Goal: Task Accomplishment & Management: Manage account settings

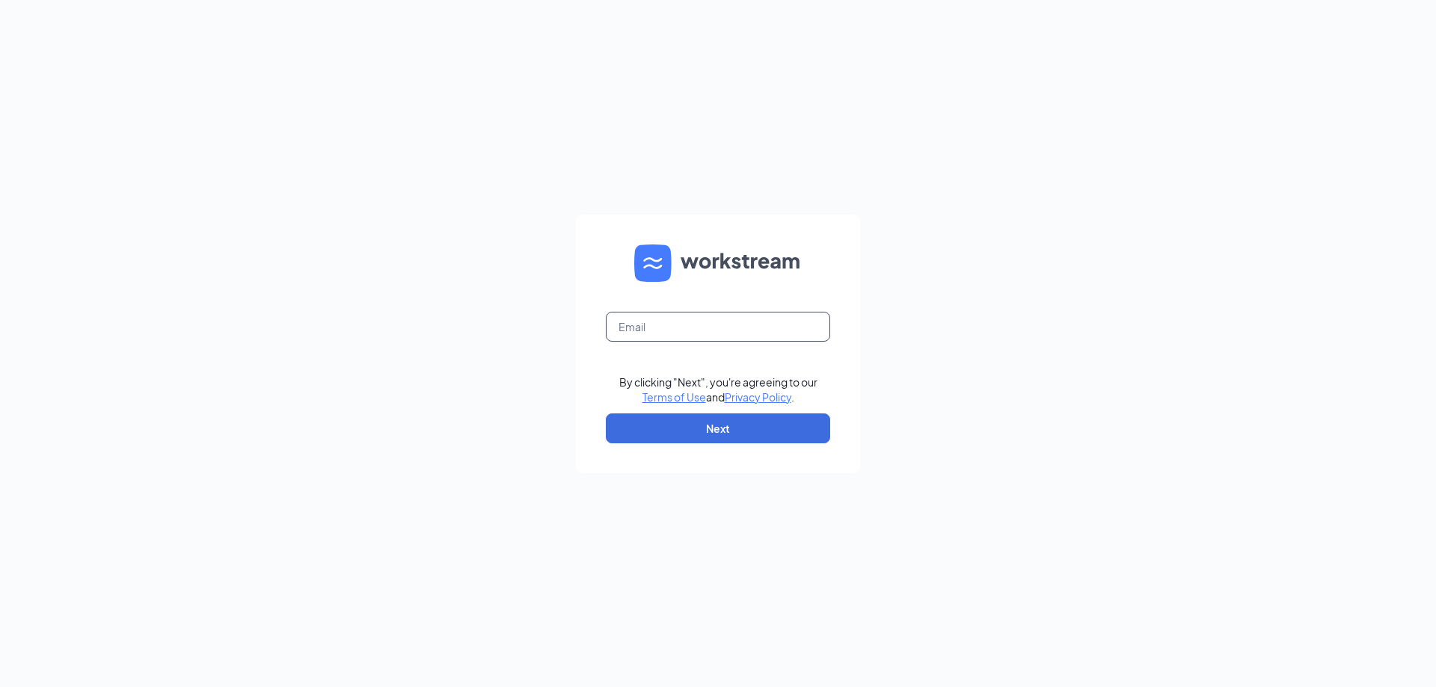
click at [668, 329] on input "text" at bounding box center [718, 327] width 224 height 30
type input "[EMAIL_ADDRESS][DOMAIN_NAME]"
click at [716, 426] on button "Next" at bounding box center [718, 429] width 224 height 30
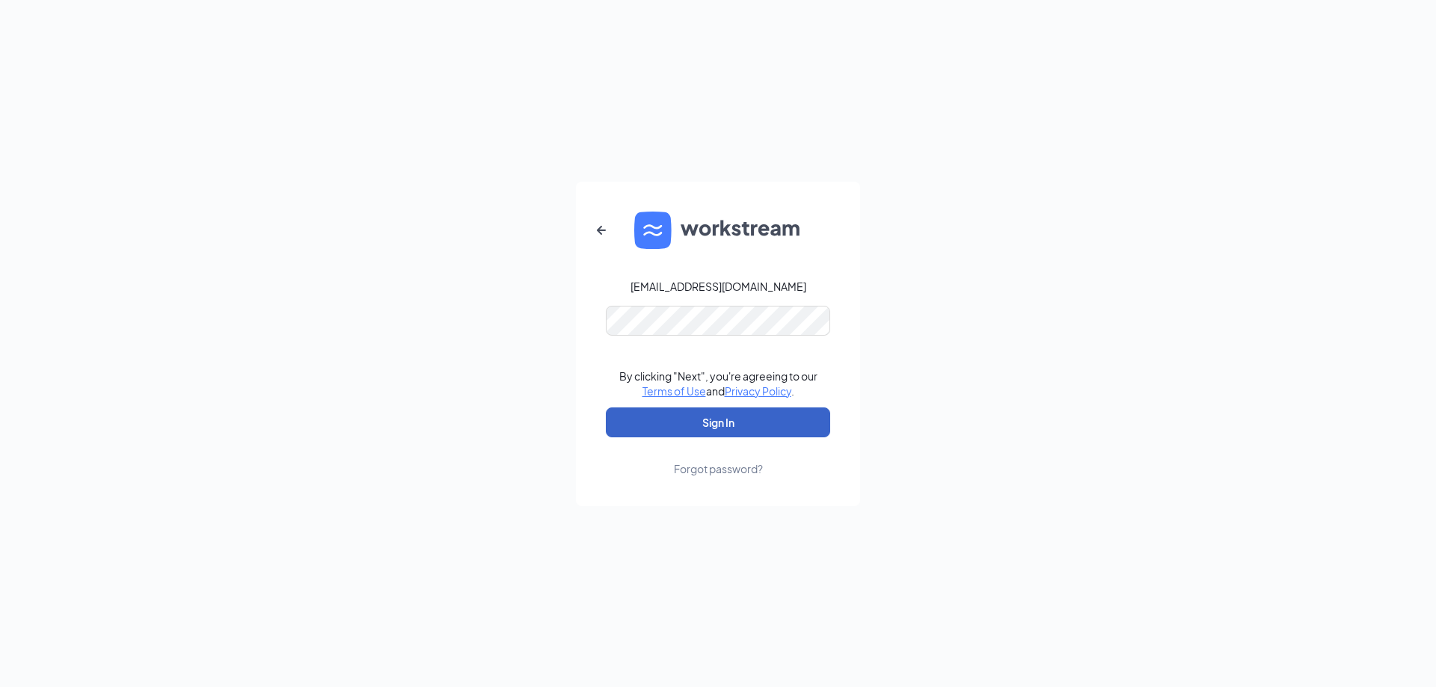
click at [706, 424] on button "Sign In" at bounding box center [718, 423] width 224 height 30
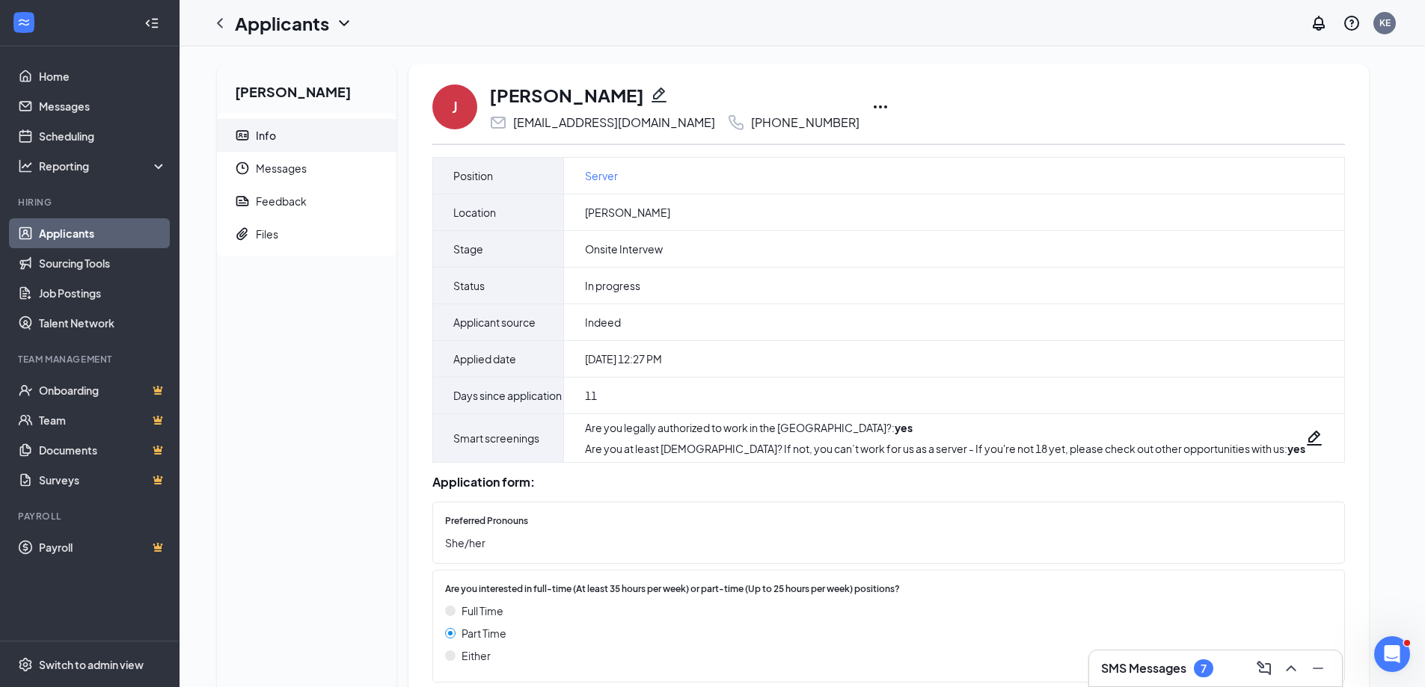
click at [82, 229] on link "Applicants" at bounding box center [103, 233] width 128 height 30
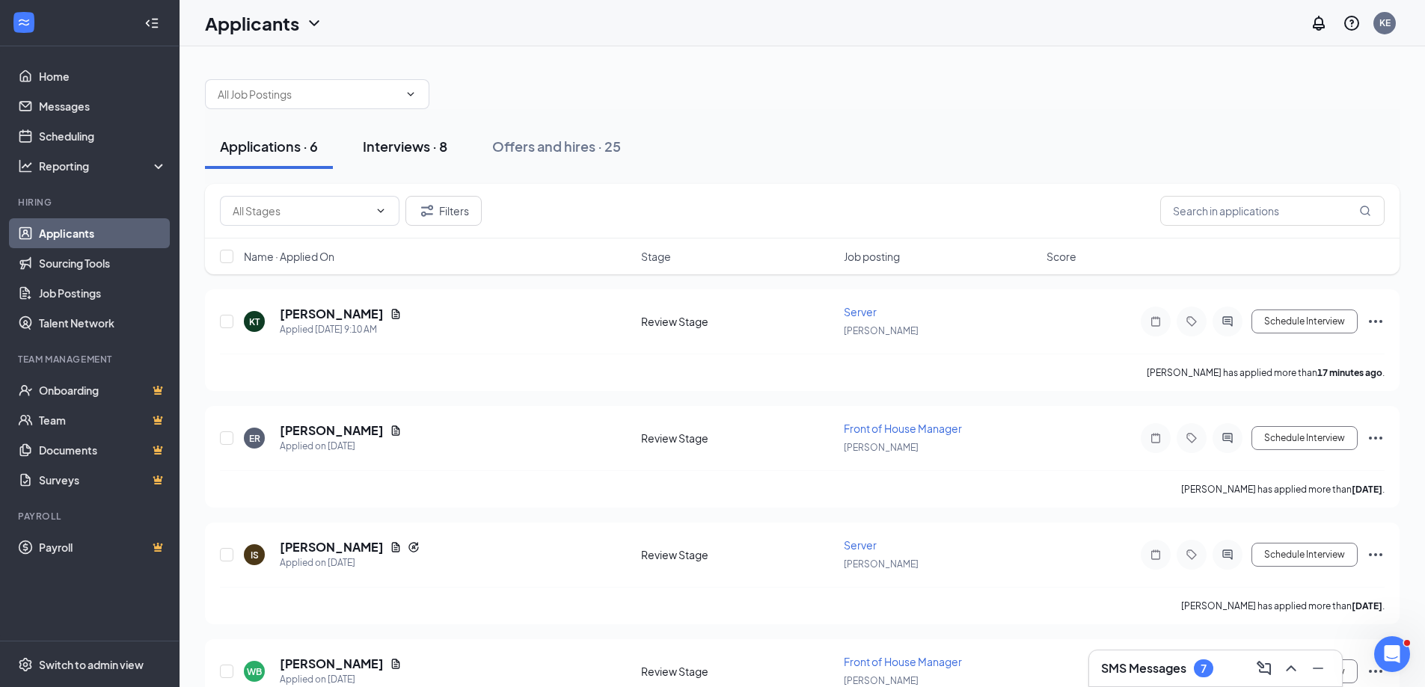
click at [398, 148] on div "Interviews · 8" at bounding box center [405, 146] width 85 height 19
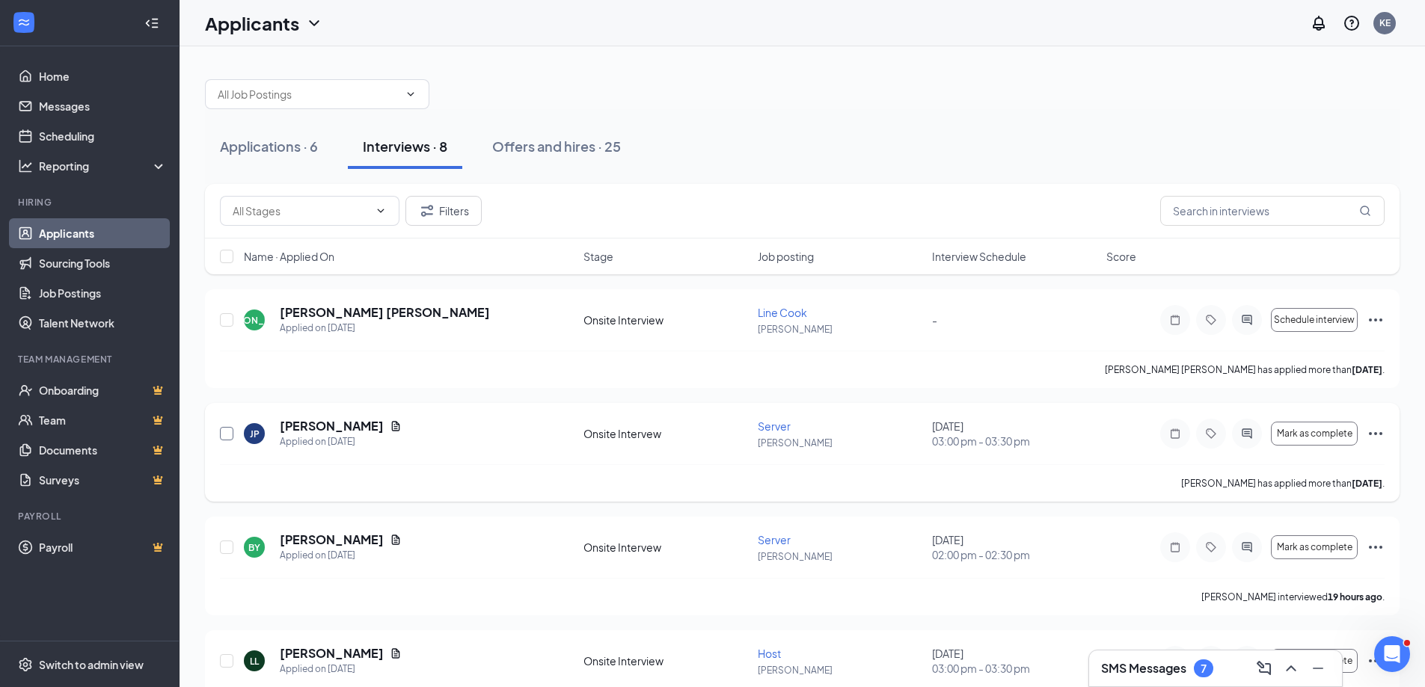
click at [233, 432] on div "JP Jake Pettegrew Applied on Sep 12 Onsite Intervew Server Kaya September 16, 2…" at bounding box center [802, 441] width 1164 height 46
click at [227, 432] on input "checkbox" at bounding box center [226, 433] width 13 height 13
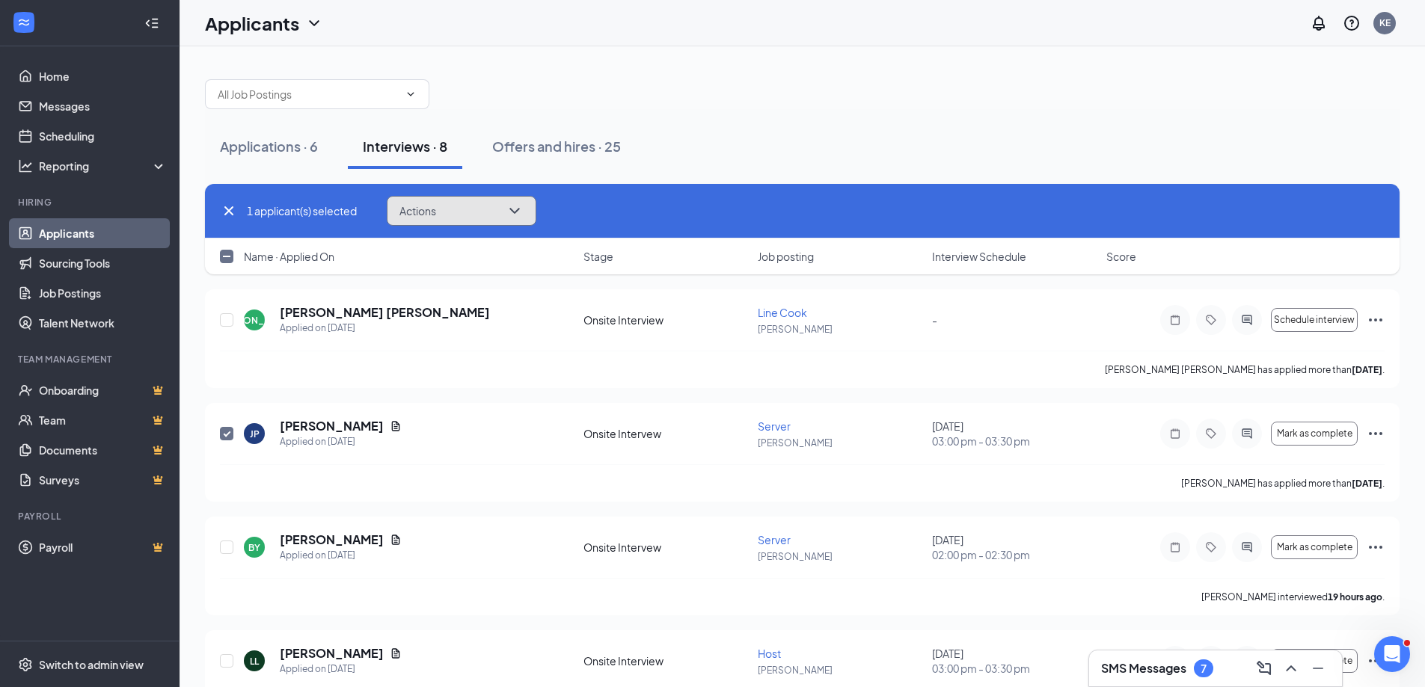
click at [515, 209] on icon "ChevronDown" at bounding box center [515, 211] width 18 height 18
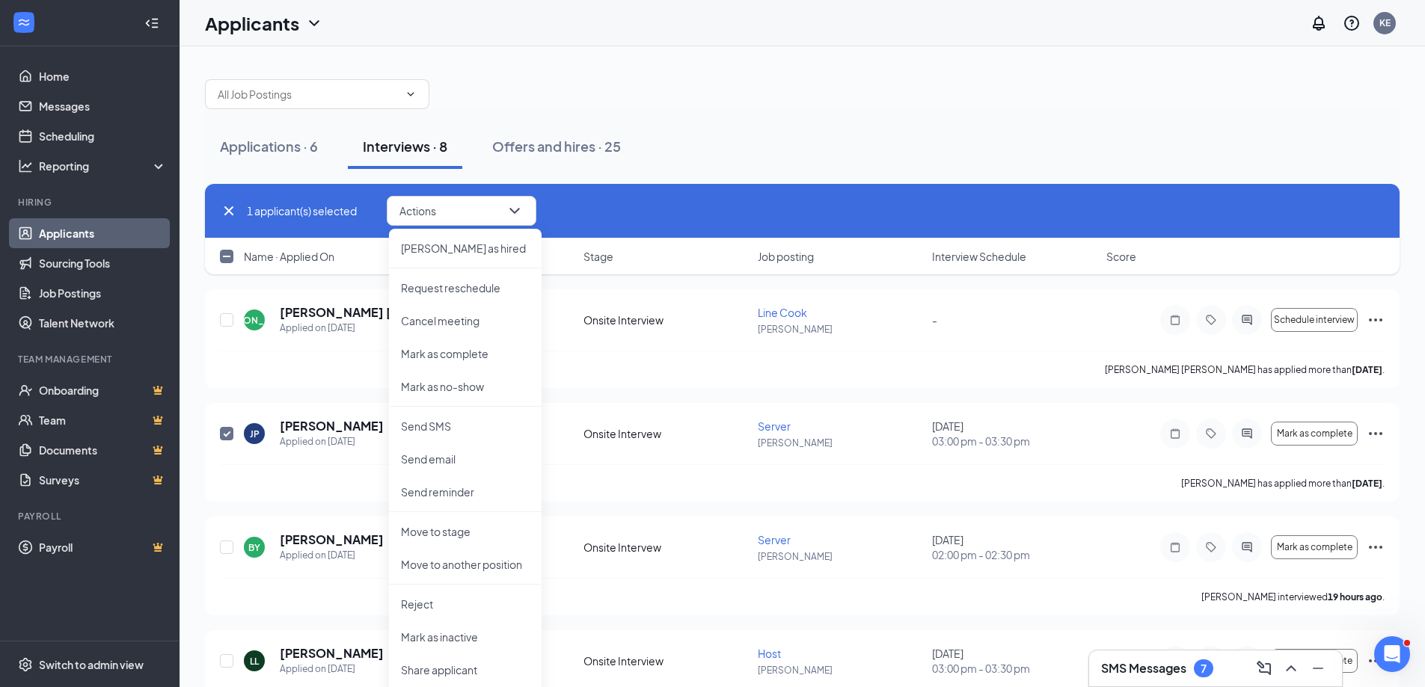
click at [578, 271] on div "Name · Applied On Stage Job posting Interview Schedule Score" at bounding box center [802, 257] width 1194 height 36
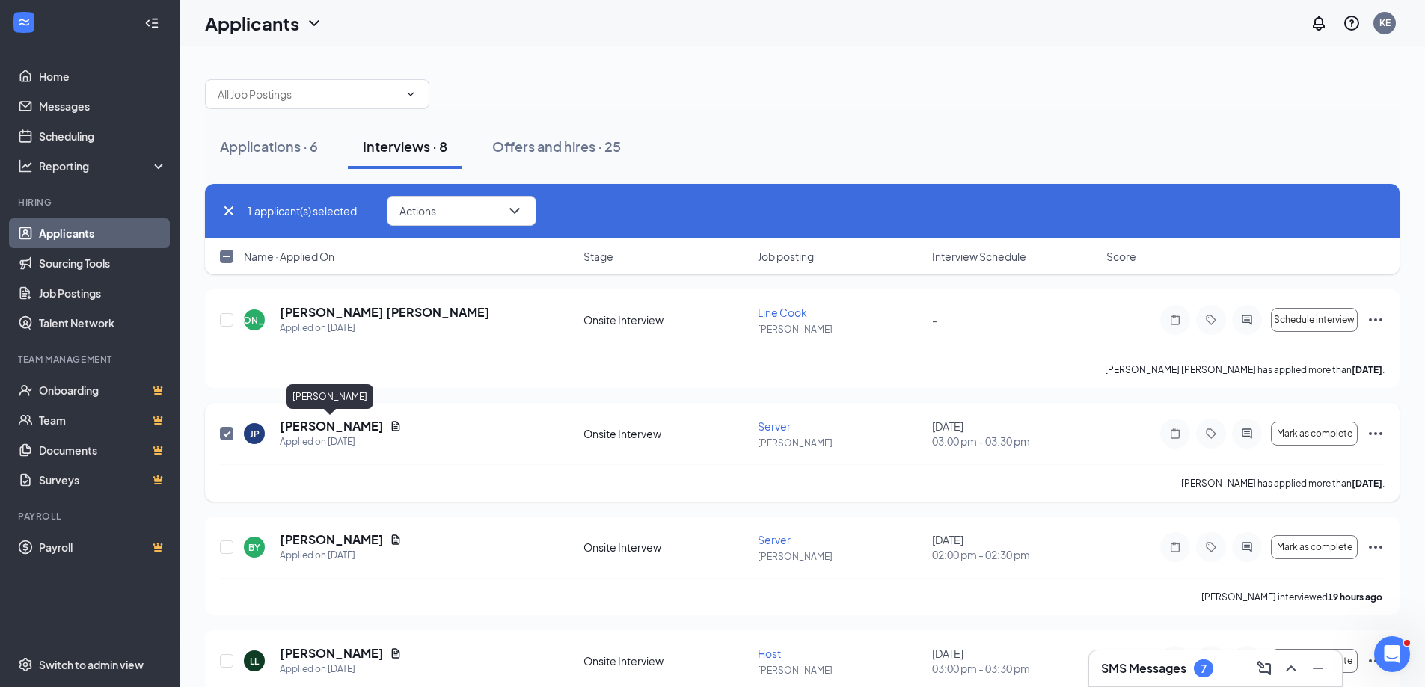
click at [340, 424] on h5 "[PERSON_NAME]" at bounding box center [332, 426] width 104 height 16
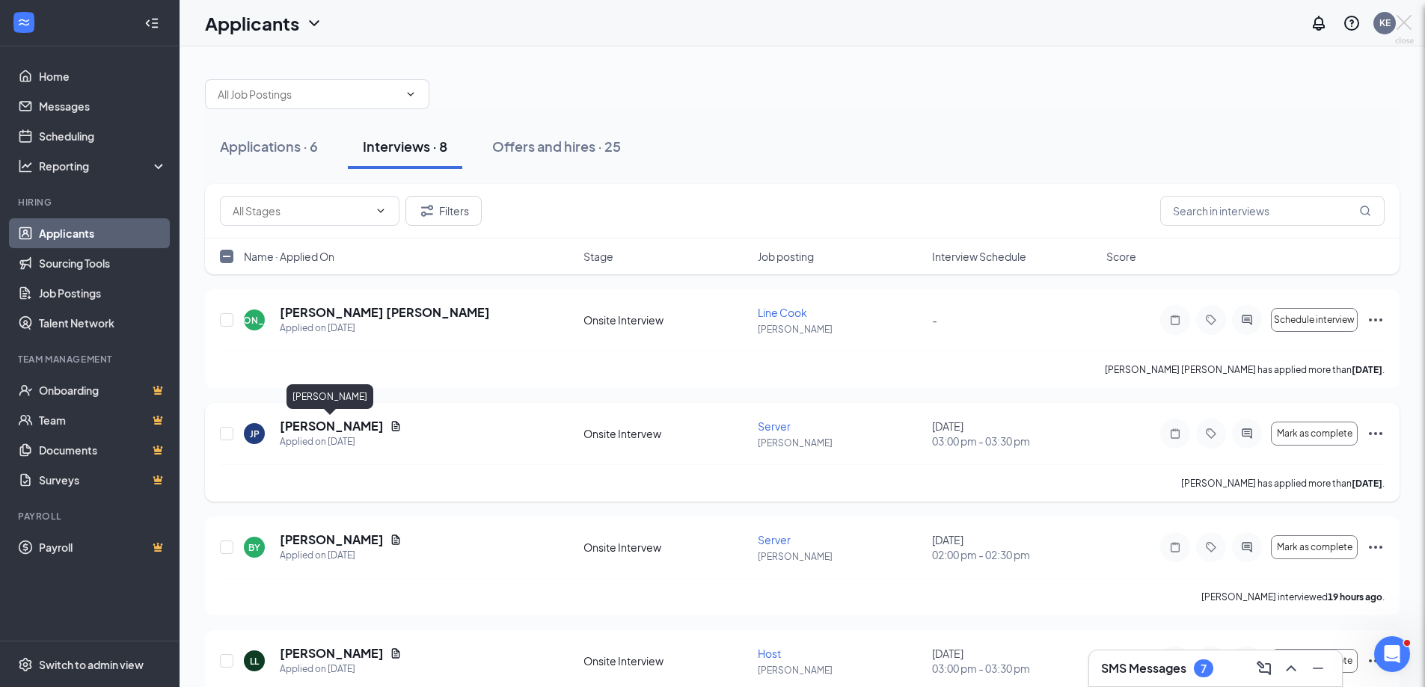
checkbox input "false"
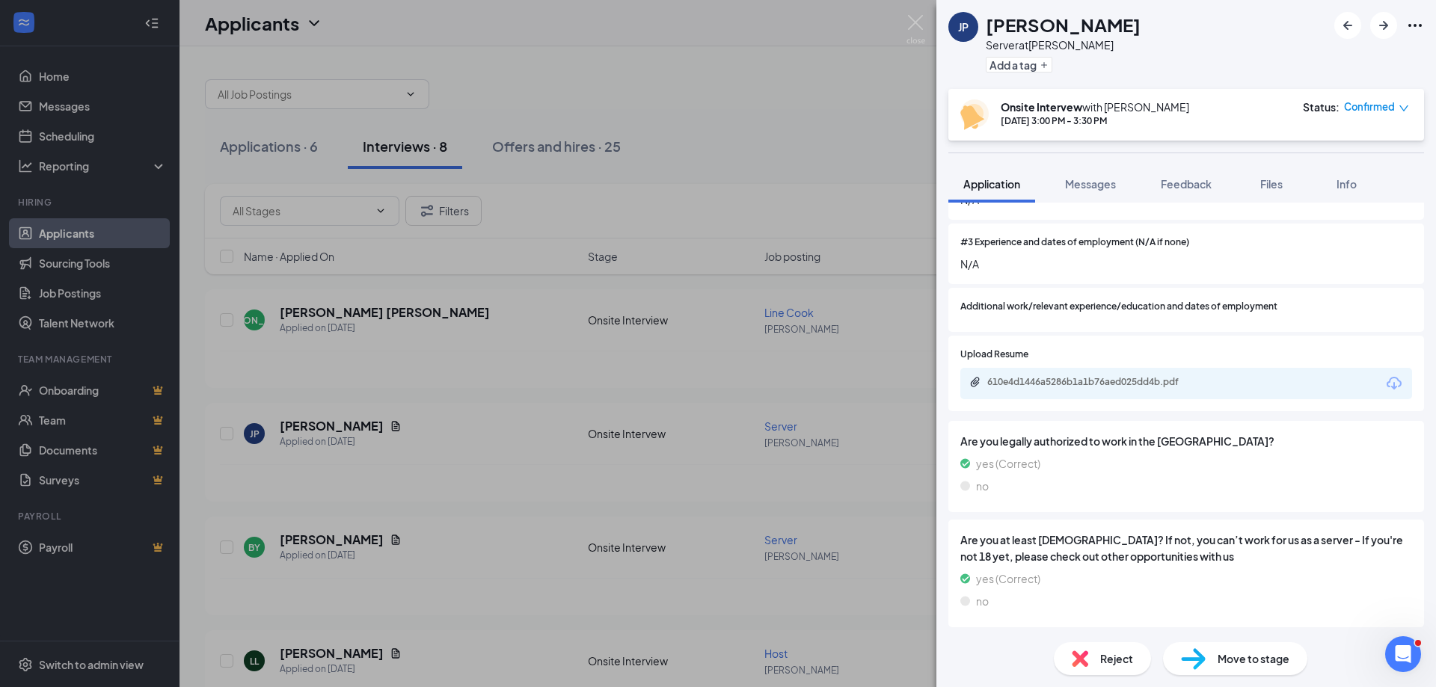
scroll to position [807, 0]
click at [1112, 382] on div "610e4d1446a5286b1a1b76aed025dd4b.pdf" at bounding box center [1091, 381] width 209 height 12
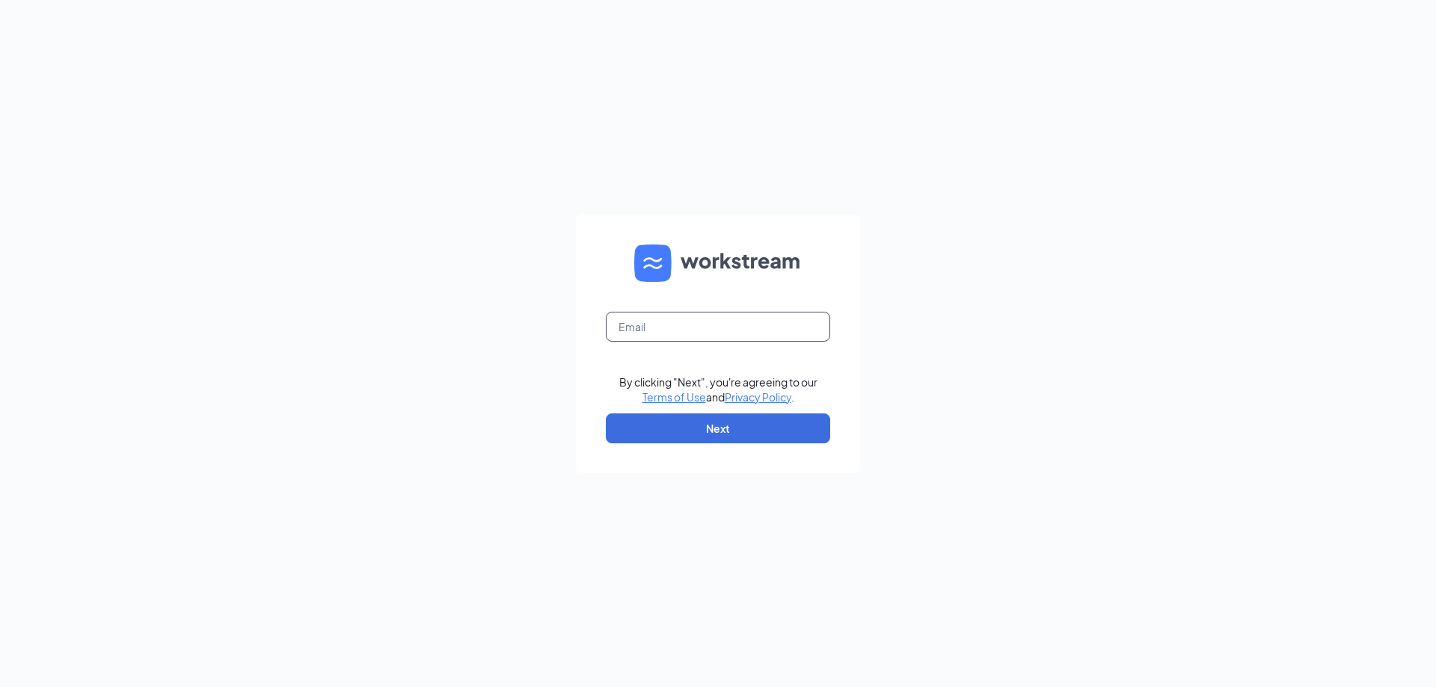
click at [664, 325] on input "text" at bounding box center [718, 327] width 224 height 30
type input "[EMAIL_ADDRESS][DOMAIN_NAME]"
click at [723, 422] on button "Next" at bounding box center [718, 429] width 224 height 30
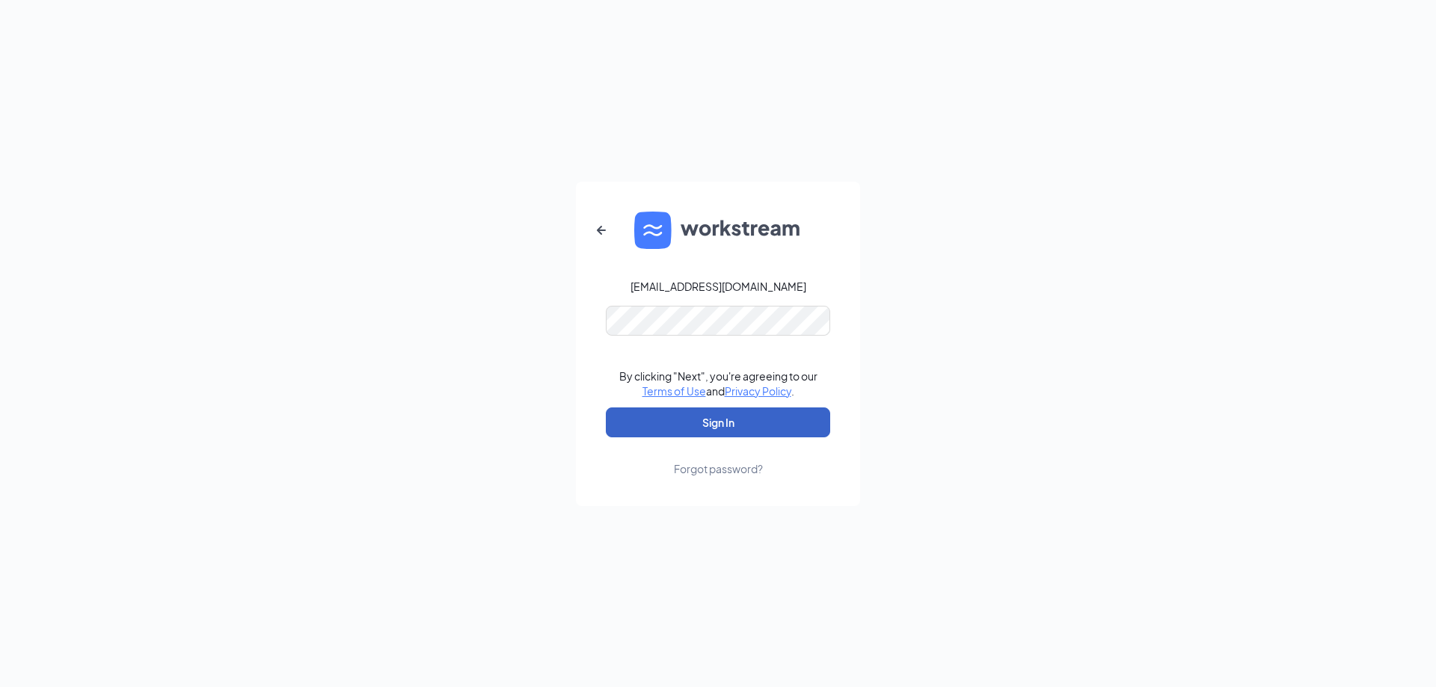
click at [710, 427] on button "Sign In" at bounding box center [718, 423] width 224 height 30
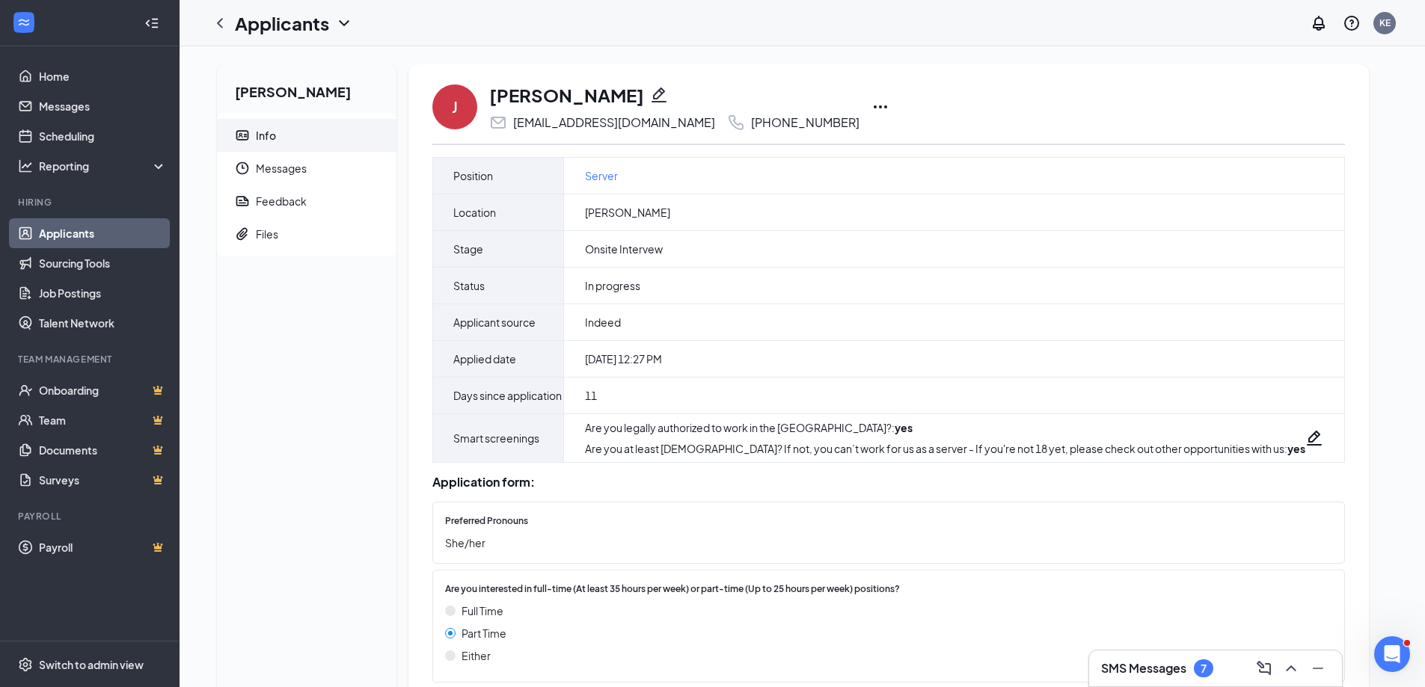
click at [67, 230] on link "Applicants" at bounding box center [103, 233] width 128 height 30
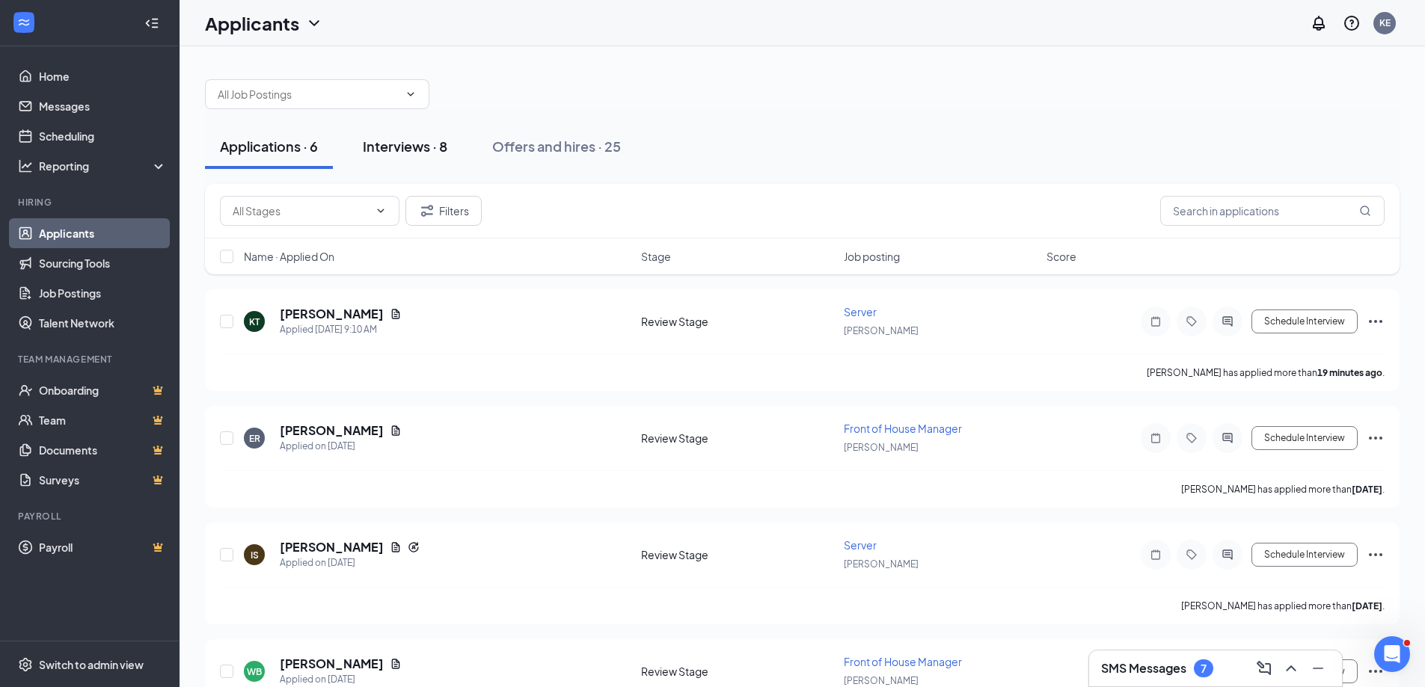
click at [411, 148] on div "Interviews · 8" at bounding box center [405, 146] width 85 height 19
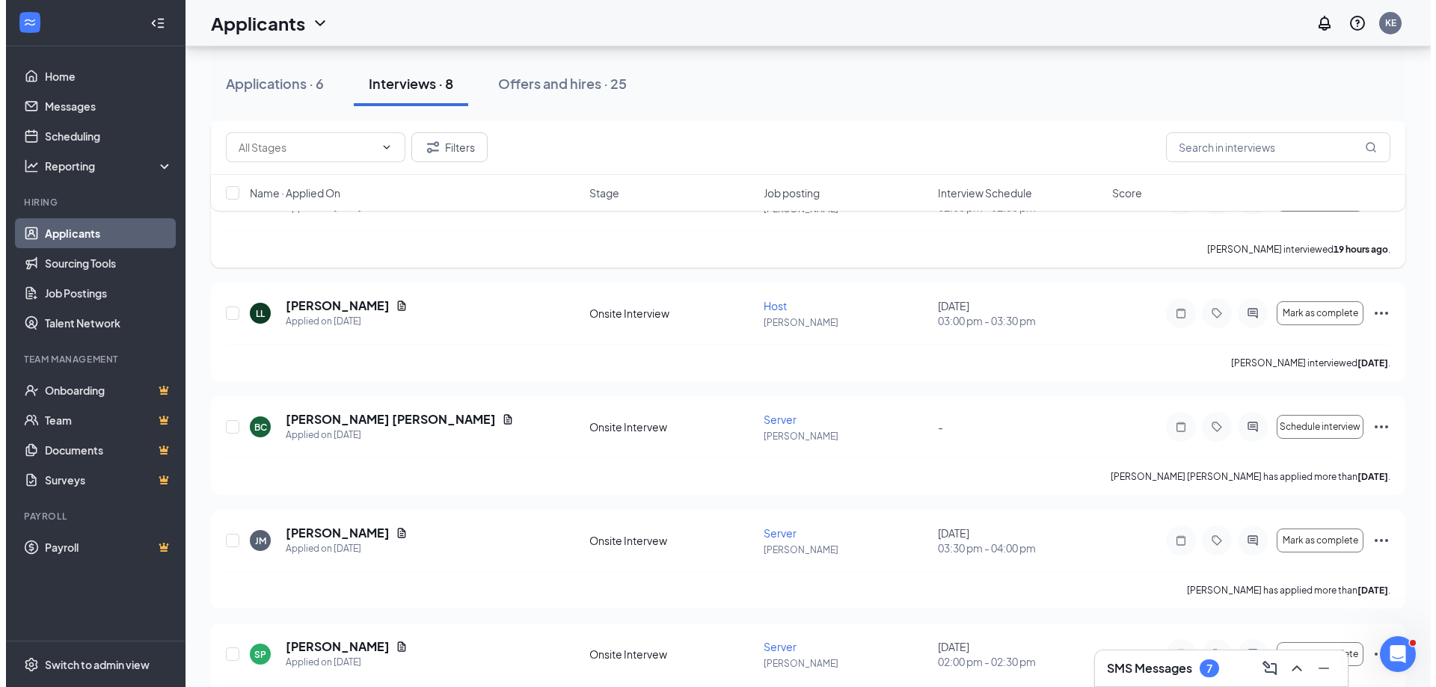
scroll to position [374, 0]
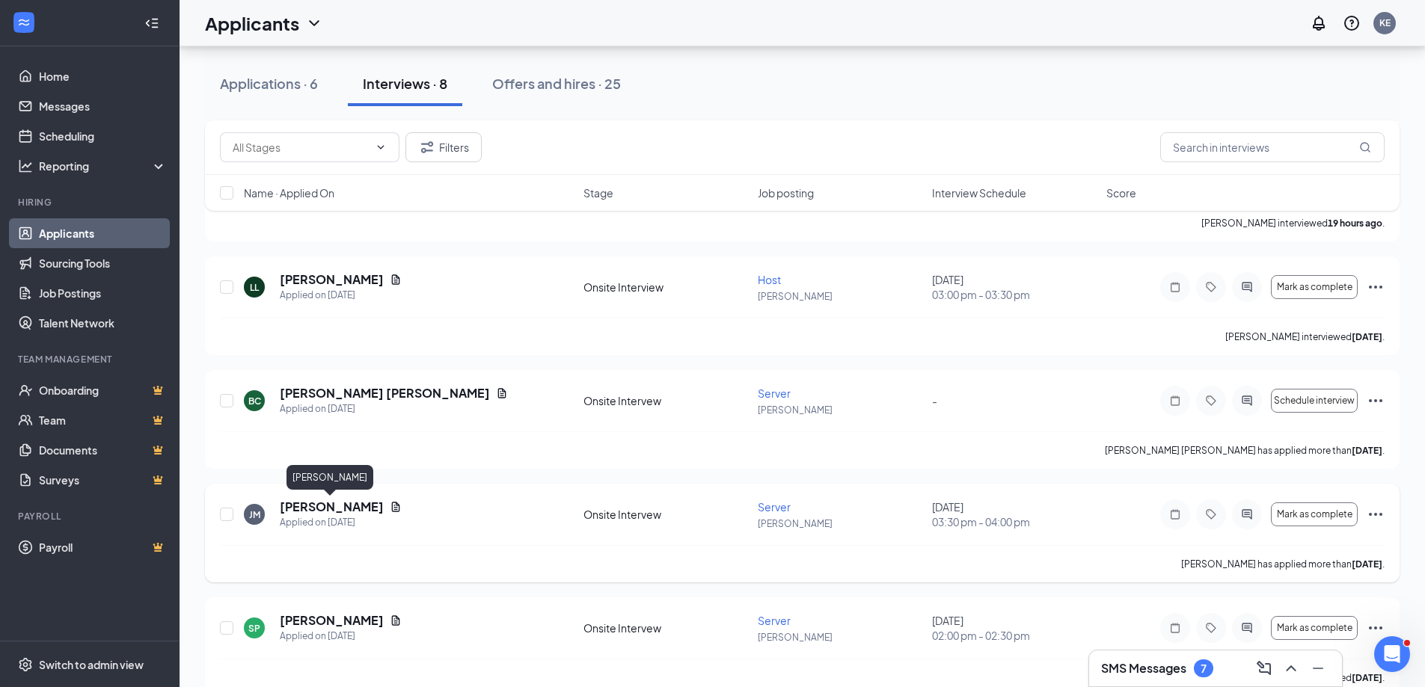
click at [343, 509] on h5 "[PERSON_NAME]" at bounding box center [332, 507] width 104 height 16
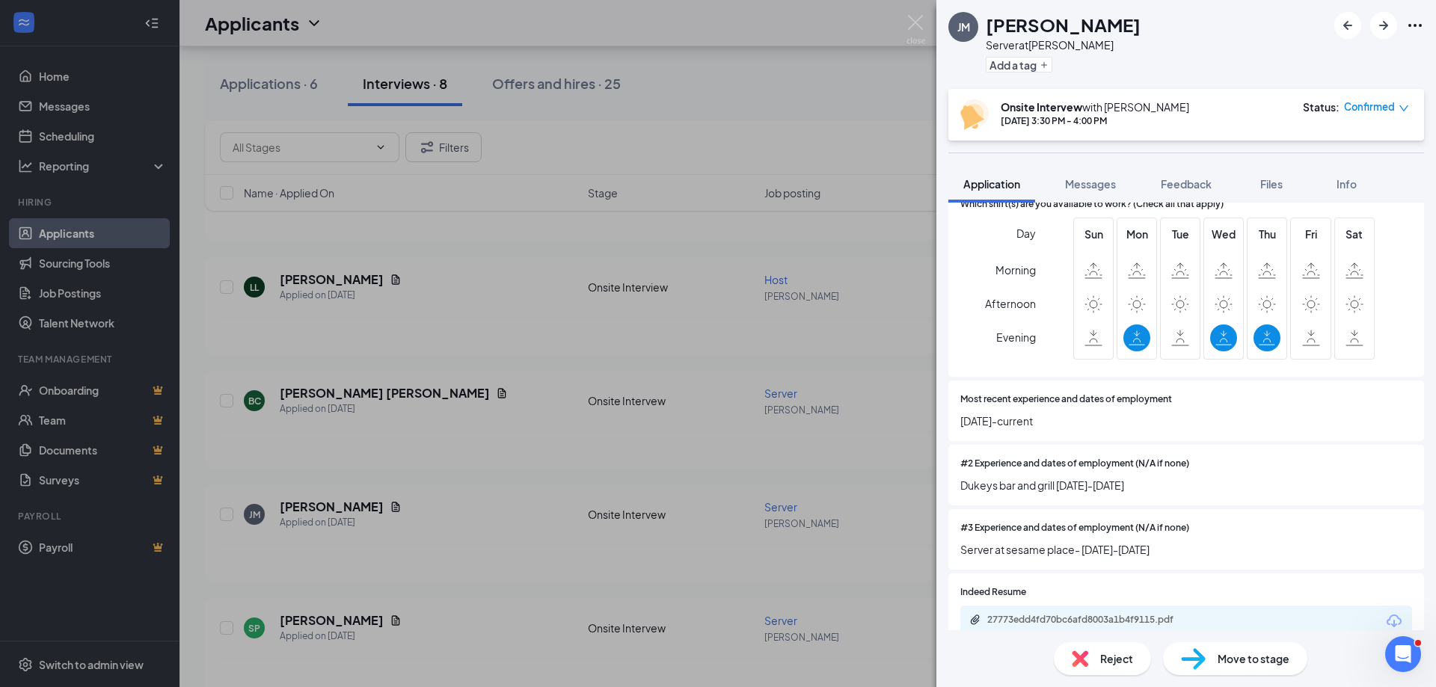
scroll to position [598, 0]
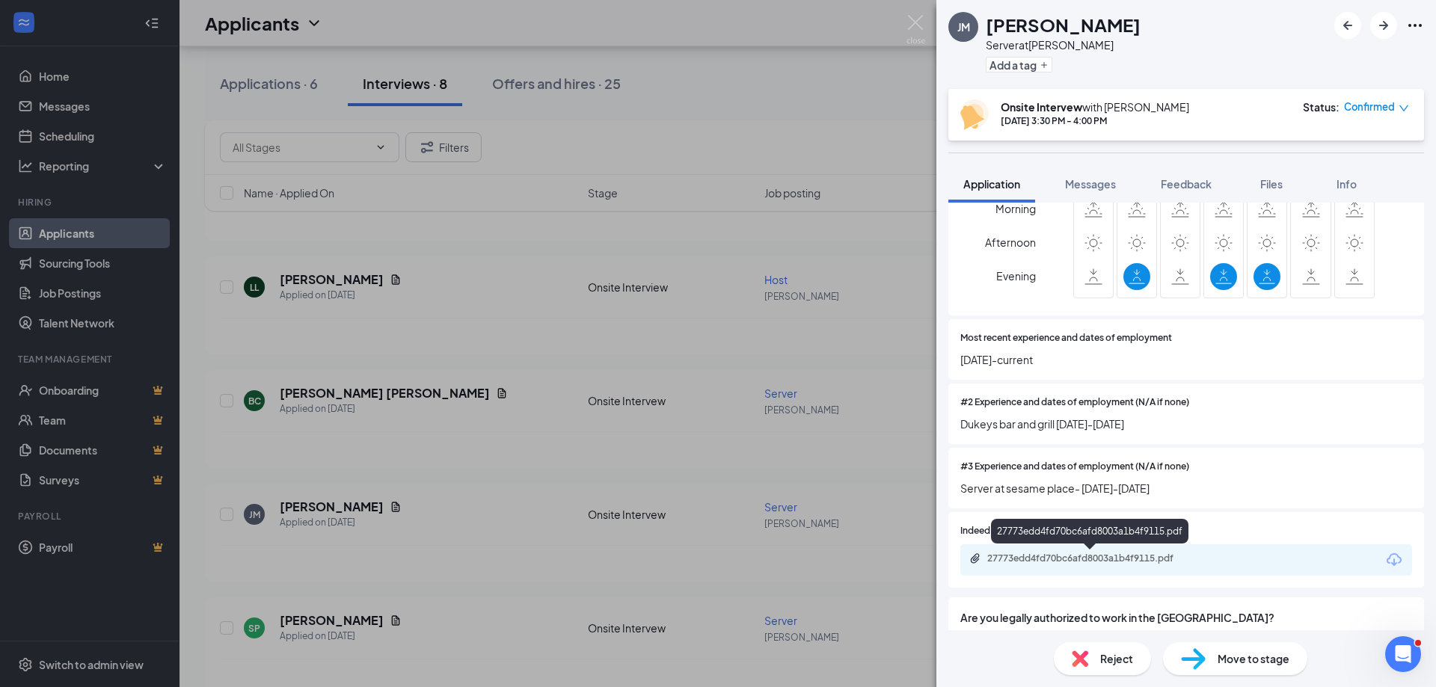
click at [1099, 562] on div "27773edd4fd70bc6afd8003a1b4f9115.pdf" at bounding box center [1091, 559] width 209 height 12
